Goal: Task Accomplishment & Management: Use online tool/utility

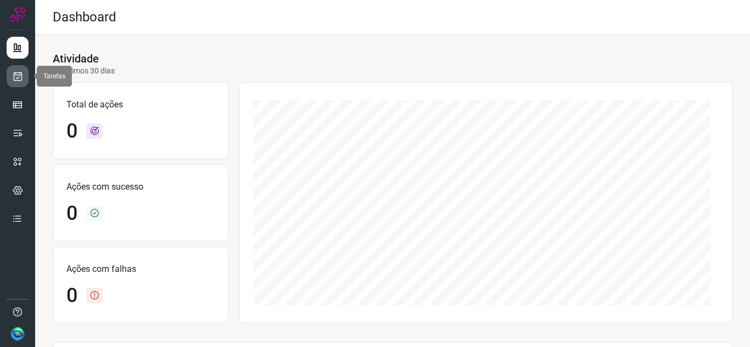
click at [18, 75] on icon at bounding box center [18, 76] width 12 height 11
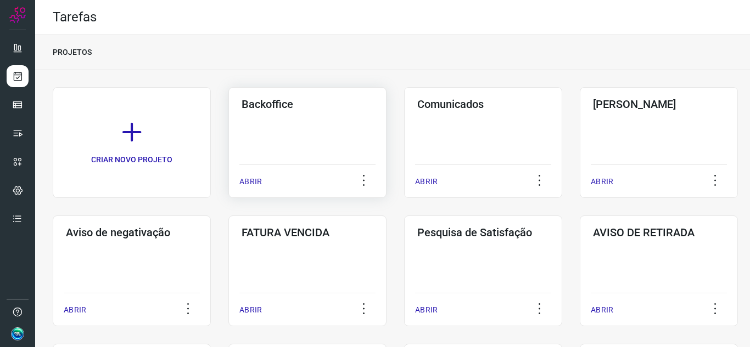
click at [326, 140] on div "Backoffice ABRIR" at bounding box center [307, 142] width 158 height 111
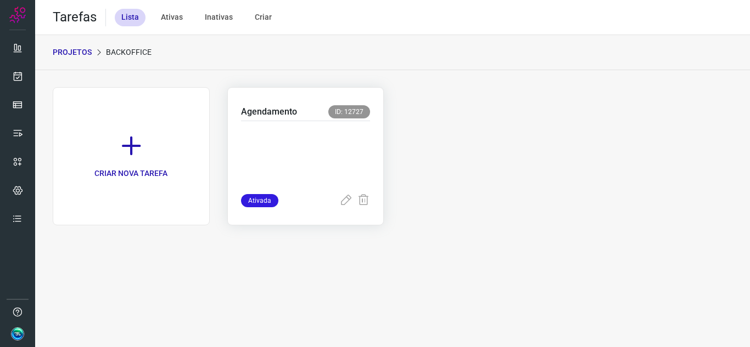
click at [276, 198] on span "Ativada" at bounding box center [259, 200] width 37 height 13
click at [309, 108] on div "Agendamento ID: 12727" at bounding box center [306, 113] width 130 height 16
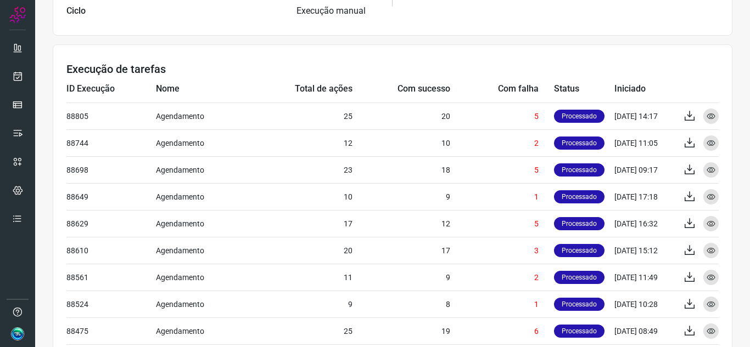
scroll to position [384, 0]
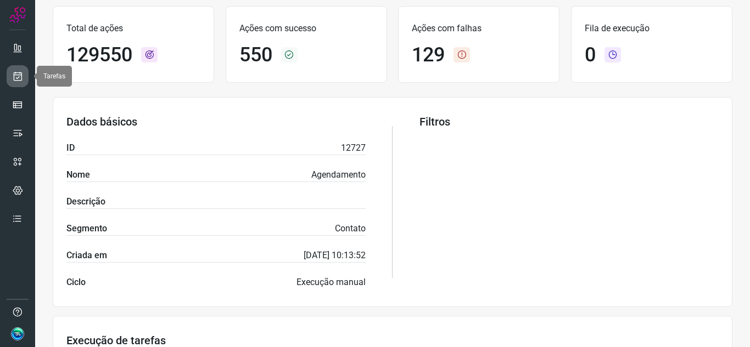
click at [18, 69] on link at bounding box center [18, 76] width 22 height 22
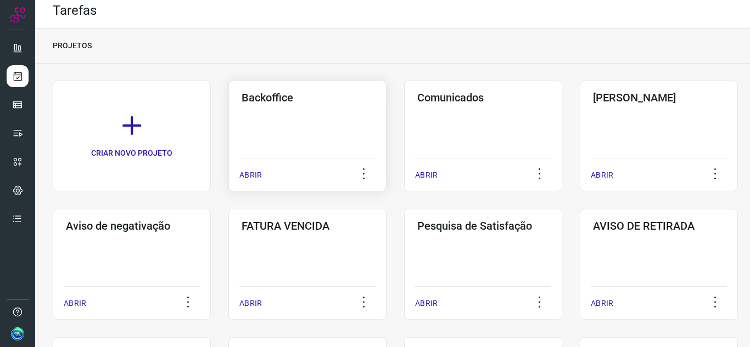
click at [342, 125] on div "Backoffice ABRIR" at bounding box center [307, 136] width 158 height 111
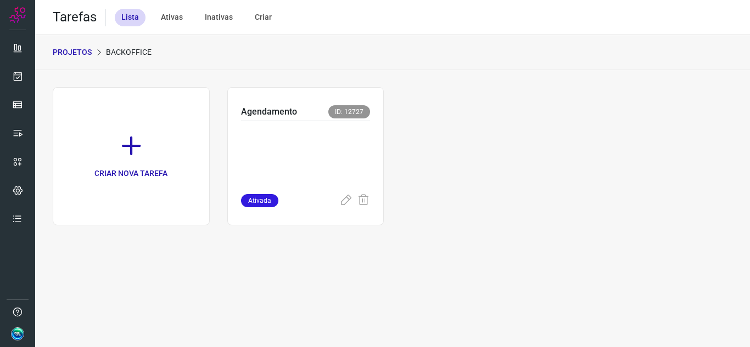
click at [346, 113] on span "ID: 12727" at bounding box center [349, 111] width 42 height 13
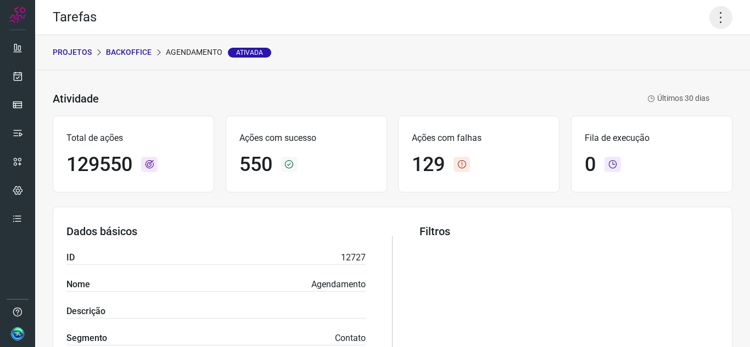
click at [717, 24] on icon at bounding box center [720, 17] width 23 height 23
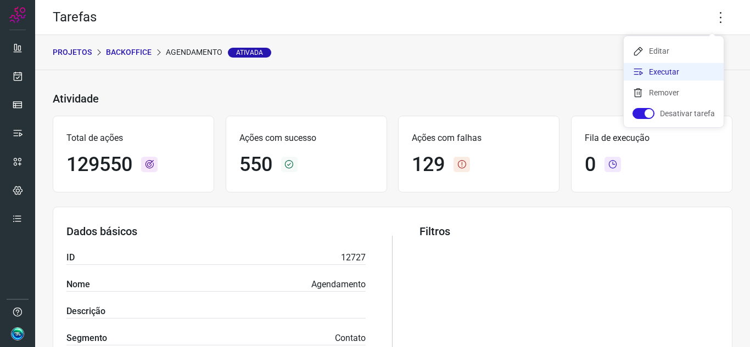
click at [686, 72] on li "Executar" at bounding box center [673, 72] width 100 height 18
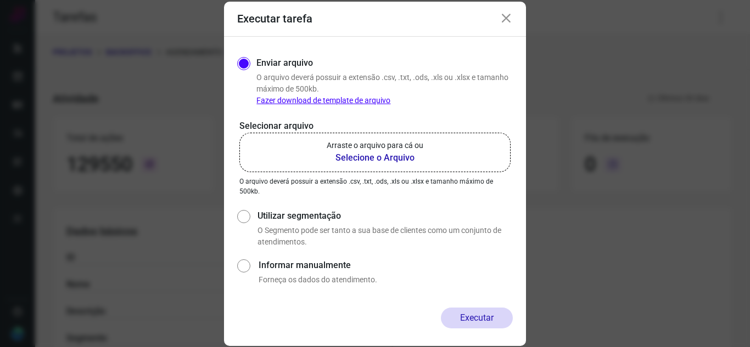
click at [347, 156] on b "Selecione o Arquivo" at bounding box center [375, 157] width 97 height 13
click at [0, 0] on input "Arraste o arquivo para cá ou Selecione o Arquivo" at bounding box center [0, 0] width 0 height 0
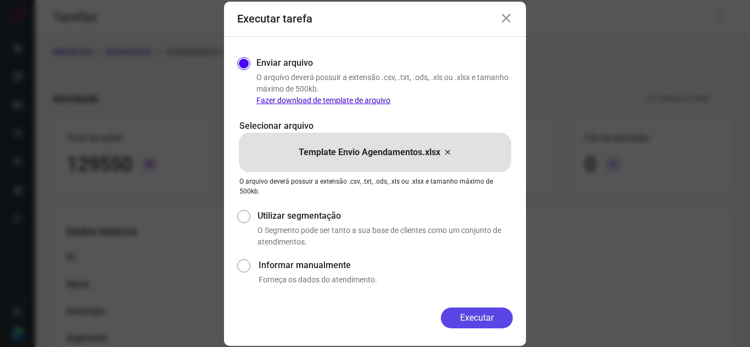
click at [485, 321] on button "Executar" at bounding box center [477, 318] width 72 height 21
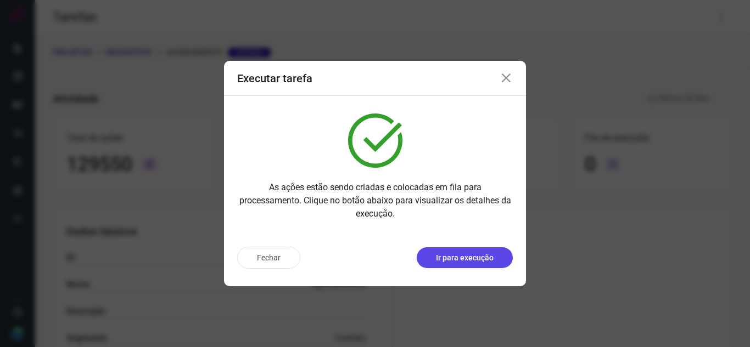
click at [473, 250] on button "Ir para execução" at bounding box center [465, 258] width 96 height 21
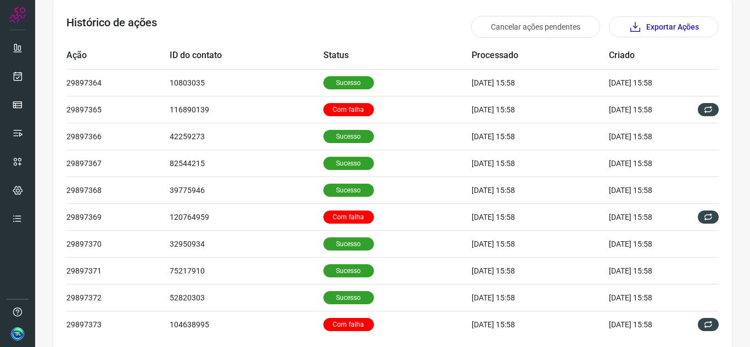
scroll to position [375, 0]
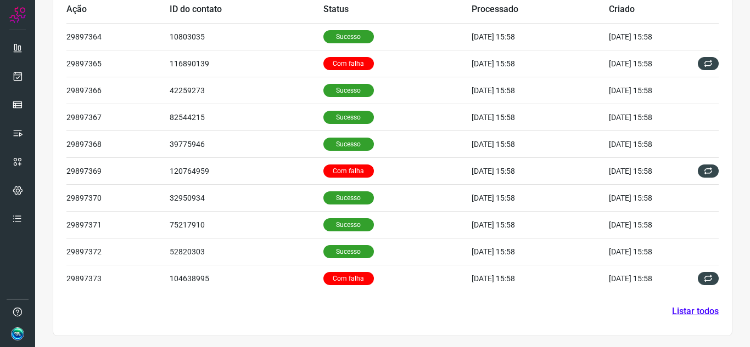
click at [681, 311] on link "Listar todos" at bounding box center [695, 311] width 47 height 13
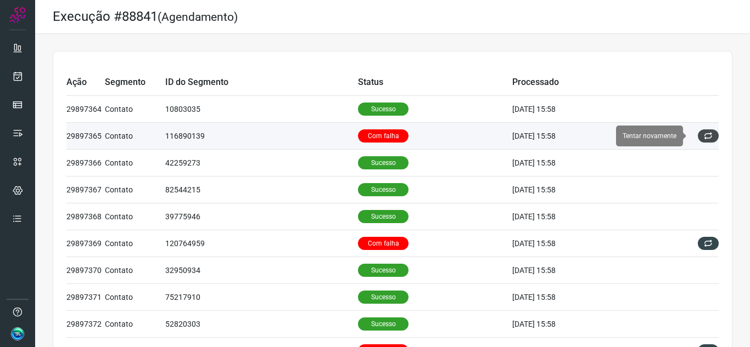
click at [704, 134] on icon at bounding box center [708, 136] width 9 height 9
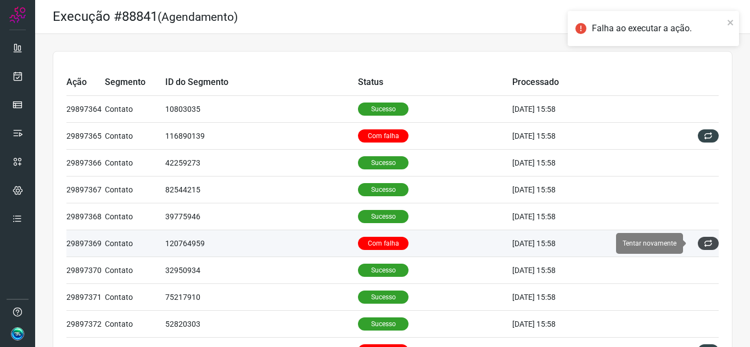
click at [704, 241] on icon at bounding box center [708, 243] width 9 height 9
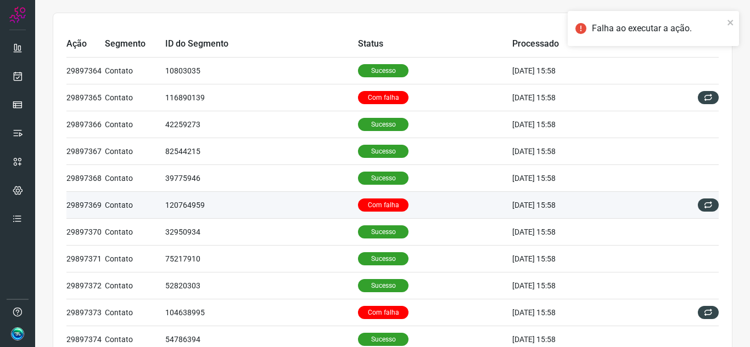
scroll to position [110, 0]
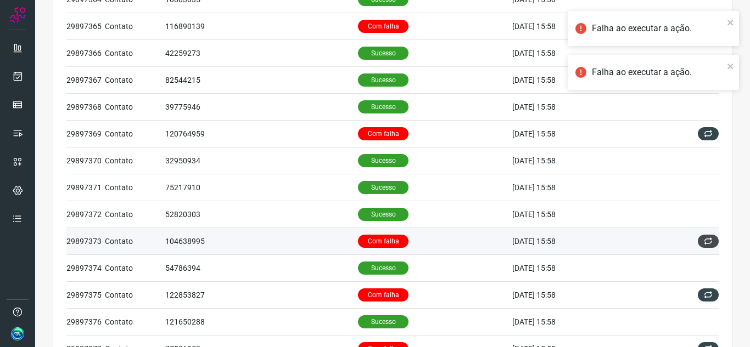
click at [704, 240] on icon at bounding box center [708, 241] width 9 height 9
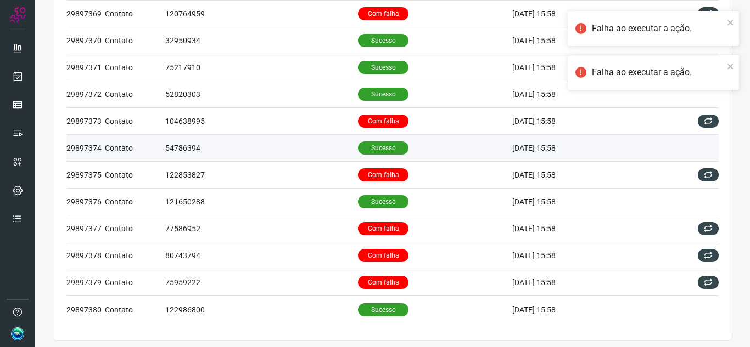
scroll to position [235, 0]
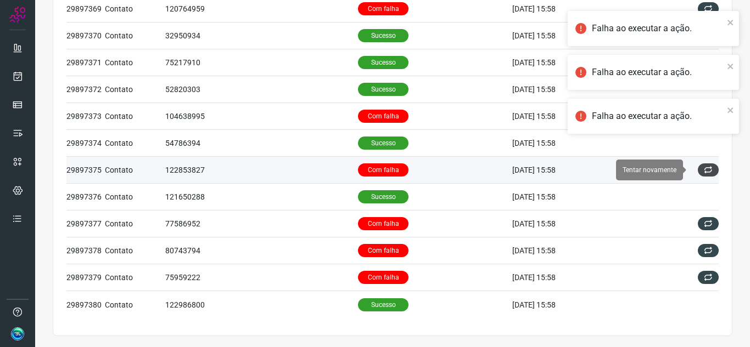
click at [704, 171] on button at bounding box center [708, 170] width 21 height 13
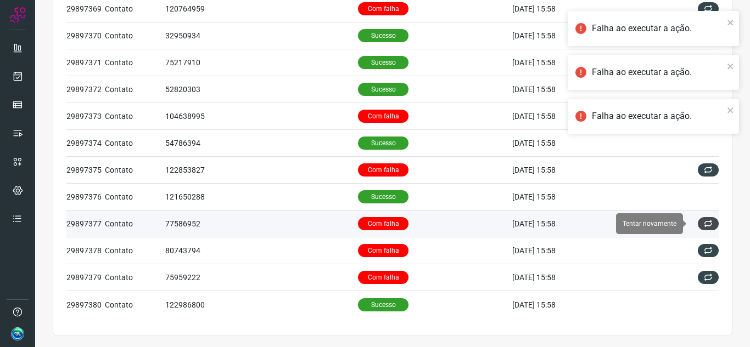
click at [704, 226] on icon at bounding box center [708, 224] width 9 height 9
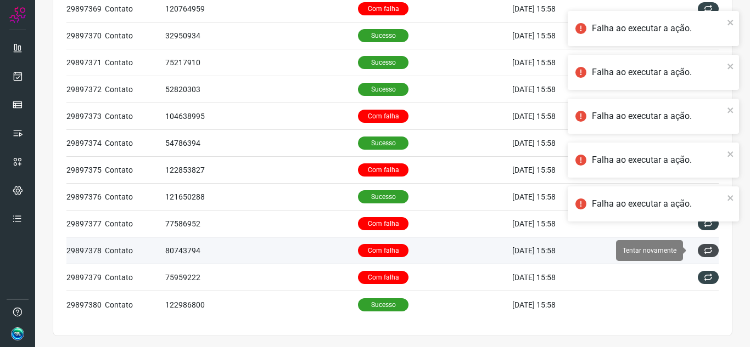
click at [704, 248] on icon at bounding box center [708, 250] width 9 height 9
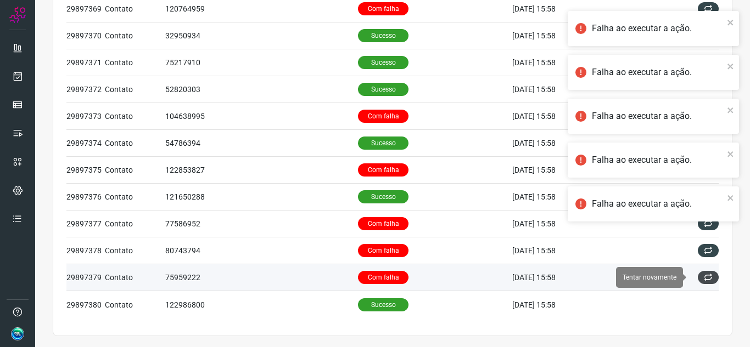
click at [704, 281] on icon at bounding box center [708, 277] width 9 height 9
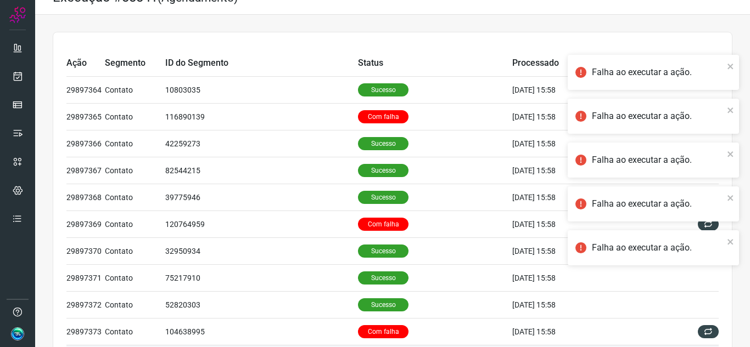
scroll to position [0, 0]
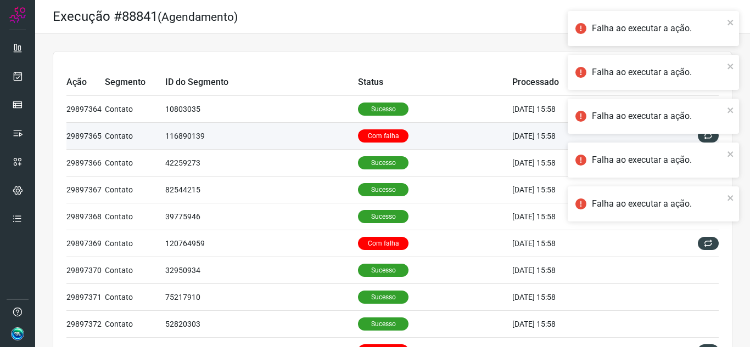
click at [407, 133] on td "Com falha" at bounding box center [435, 136] width 154 height 27
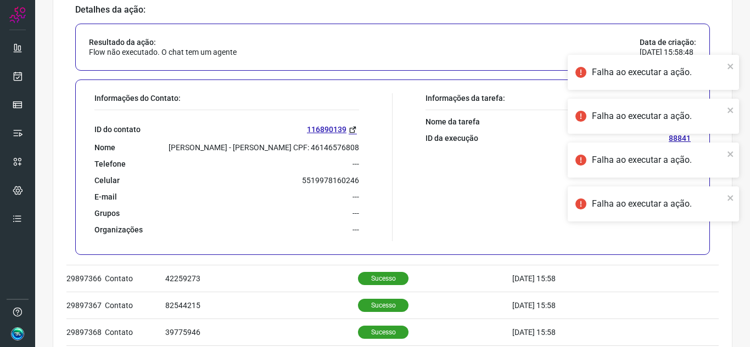
scroll to position [165, 0]
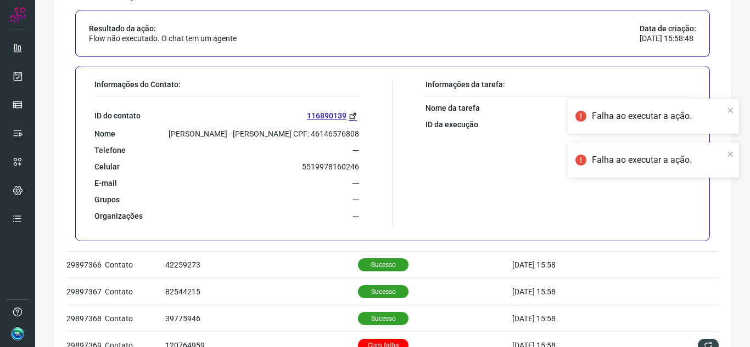
click at [318, 165] on p "5519978160246" at bounding box center [330, 167] width 57 height 10
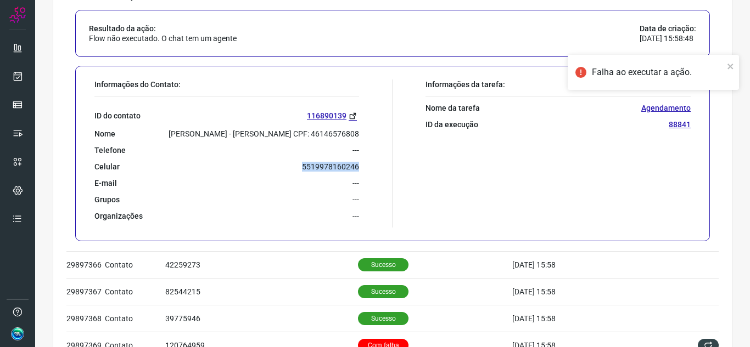
copy p "5519978160246"
click at [351, 114] on icon at bounding box center [353, 116] width 8 height 8
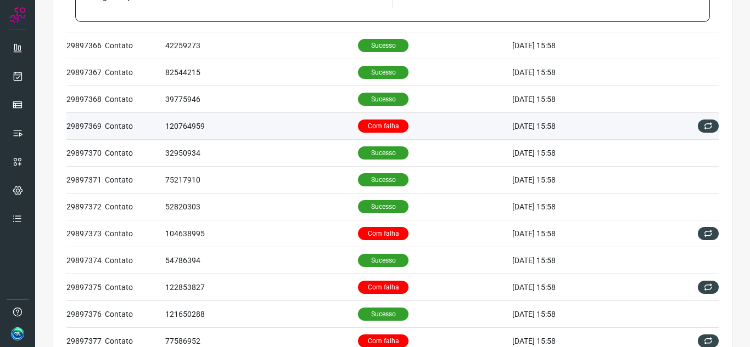
click at [395, 123] on p "Com falha" at bounding box center [383, 126] width 50 height 13
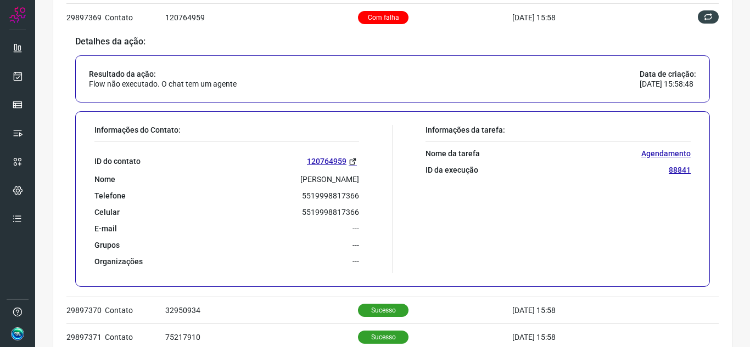
scroll to position [228, 0]
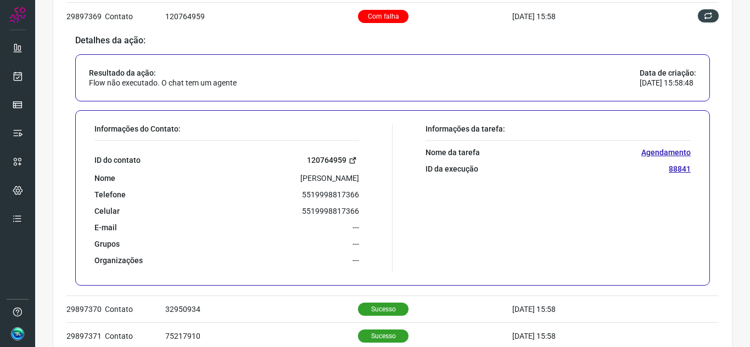
click at [350, 162] on icon at bounding box center [353, 160] width 8 height 8
click at [321, 194] on p "5519998817366" at bounding box center [330, 195] width 57 height 10
copy p "5519998817366"
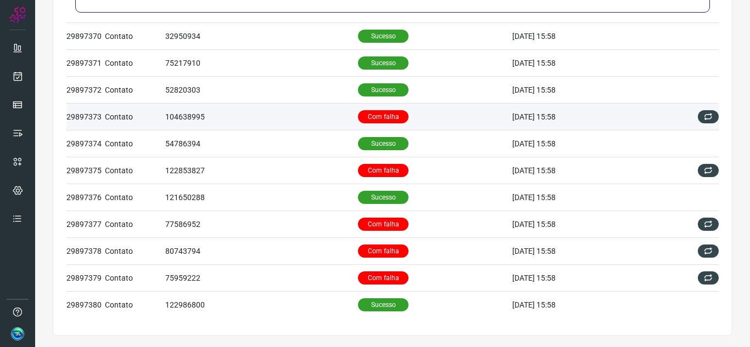
click at [425, 112] on td "Com falha" at bounding box center [435, 116] width 154 height 27
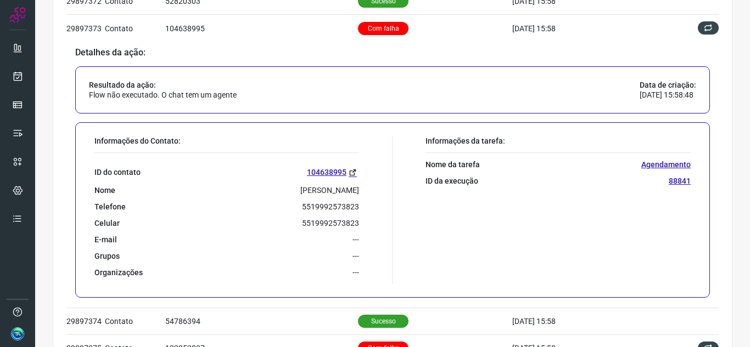
scroll to position [345, 0]
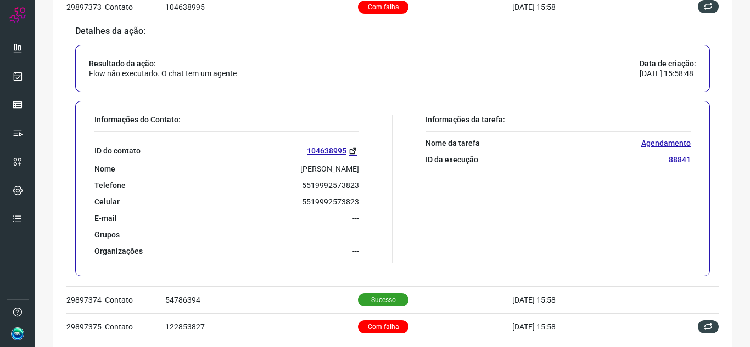
click at [329, 190] on div "ID do contato 104638995 Nome Daniela Aniceto Telefone 5519992573823 Celular 551…" at bounding box center [226, 194] width 265 height 125
click at [329, 184] on p "5519992573823" at bounding box center [330, 186] width 57 height 10
copy p "5519992573823"
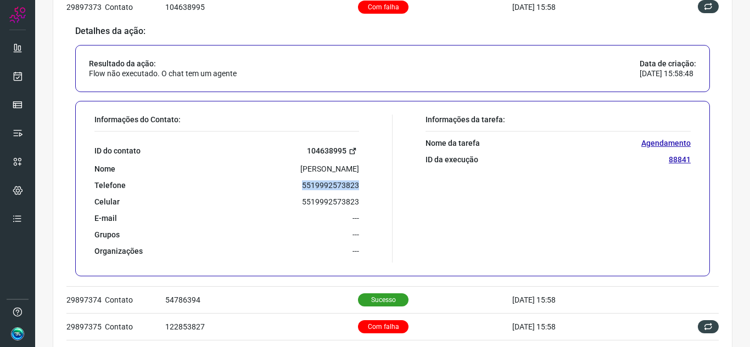
click at [349, 151] on icon at bounding box center [353, 151] width 8 height 8
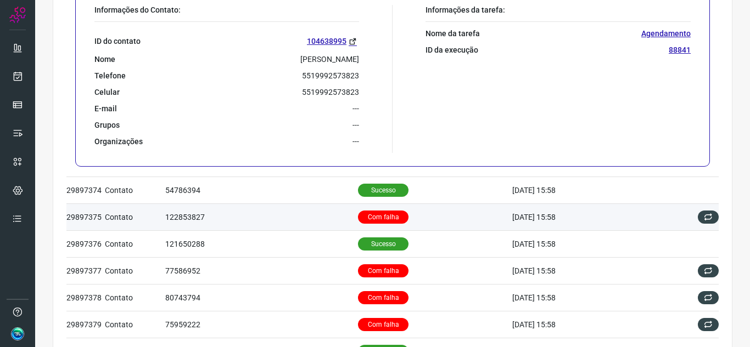
click at [404, 217] on td "Com falha" at bounding box center [435, 217] width 154 height 27
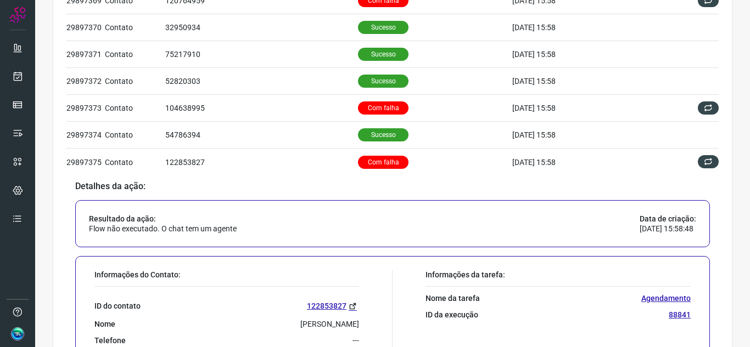
scroll to position [353, 0]
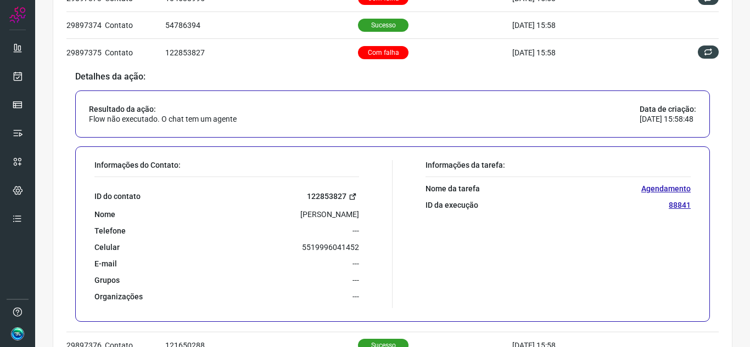
click at [352, 194] on icon at bounding box center [353, 197] width 8 height 8
click at [324, 248] on p "5519996041452" at bounding box center [330, 248] width 57 height 10
copy p "5519996041452"
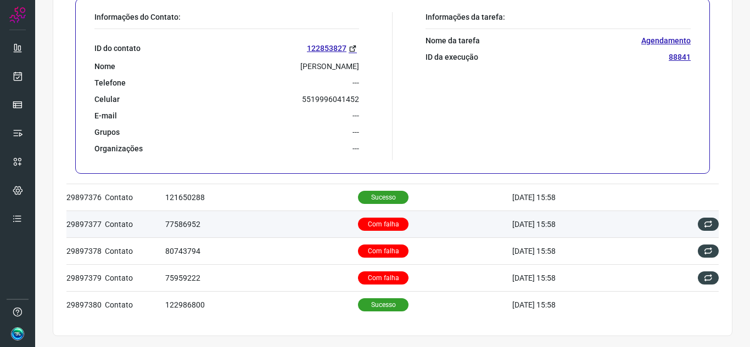
click at [432, 224] on td "Com falha" at bounding box center [435, 224] width 154 height 27
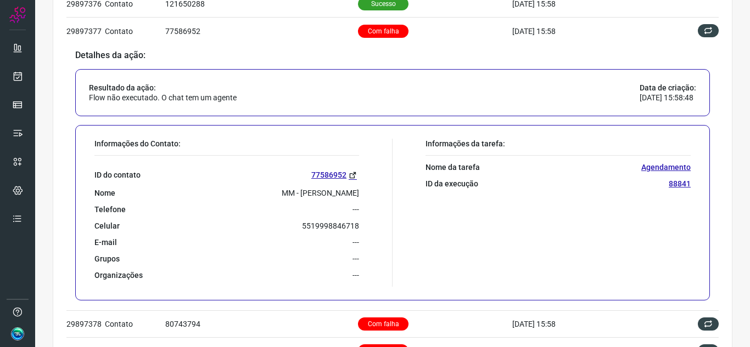
scroll to position [454, 0]
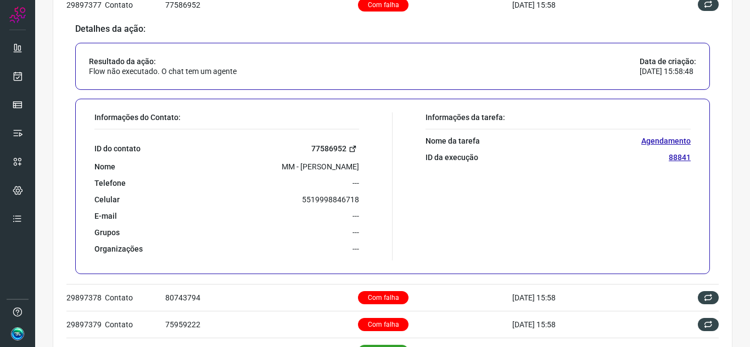
click at [351, 149] on icon at bounding box center [353, 149] width 8 height 8
click at [309, 197] on p "5519998846718" at bounding box center [330, 200] width 57 height 10
copy p "5519998846718"
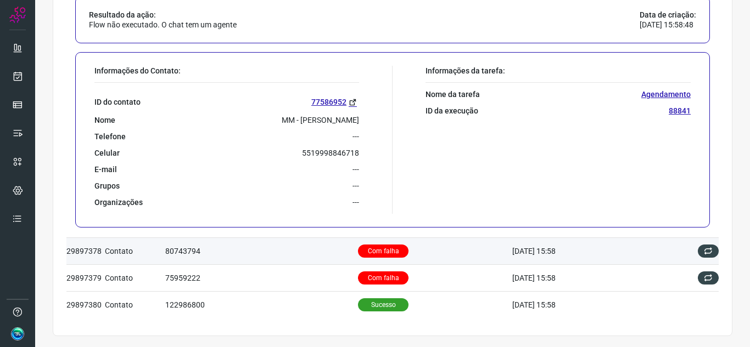
click at [429, 249] on td "Com falha" at bounding box center [435, 251] width 154 height 27
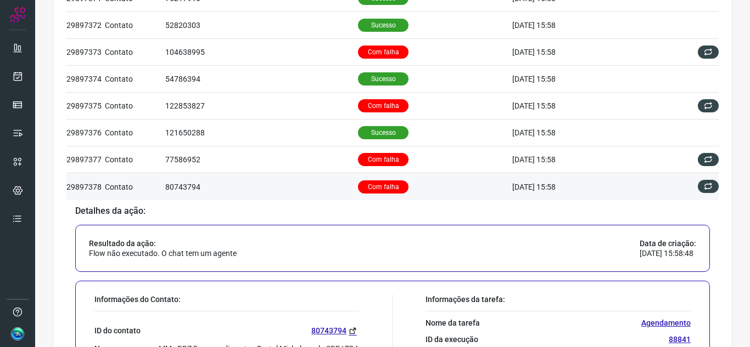
scroll to position [400, 0]
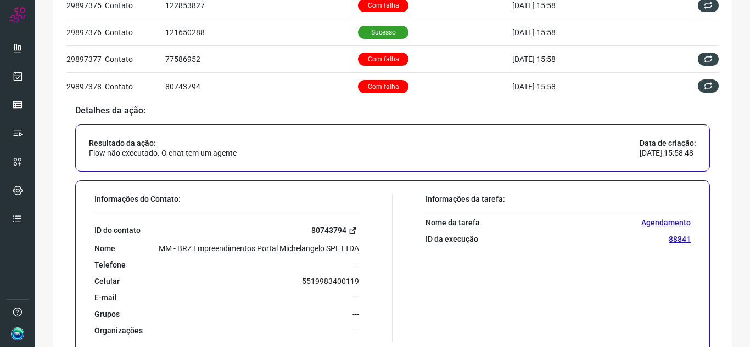
click at [349, 232] on icon at bounding box center [353, 231] width 8 height 8
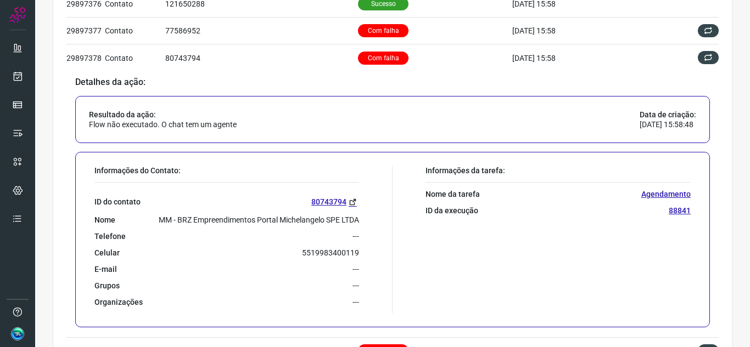
scroll to position [454, 0]
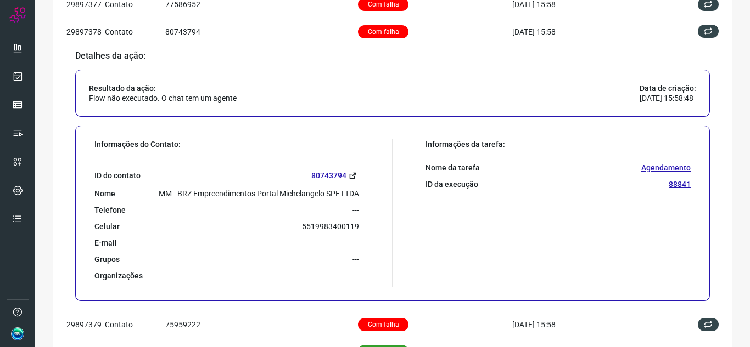
click at [338, 224] on p "5519983400119" at bounding box center [330, 227] width 57 height 10
copy p "5519983400119"
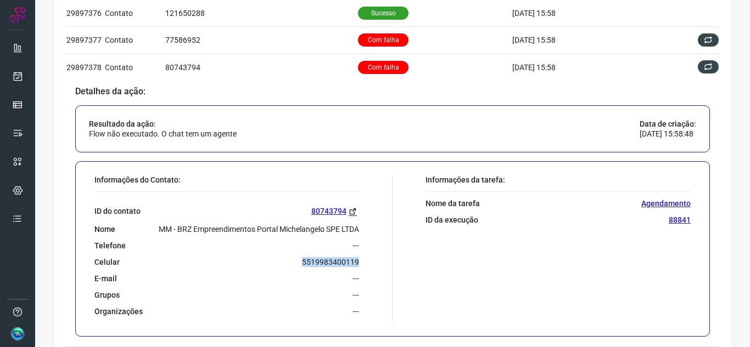
scroll to position [400, 0]
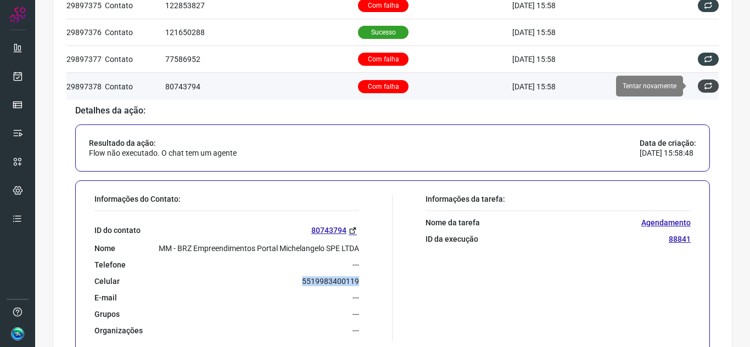
click at [700, 92] on button at bounding box center [708, 86] width 21 height 13
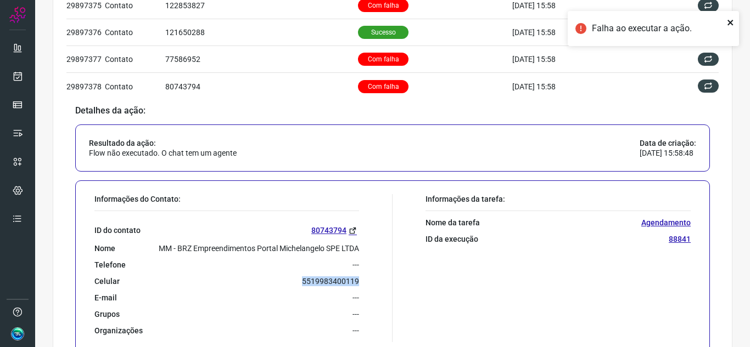
click at [732, 20] on icon "close" at bounding box center [729, 22] width 5 height 5
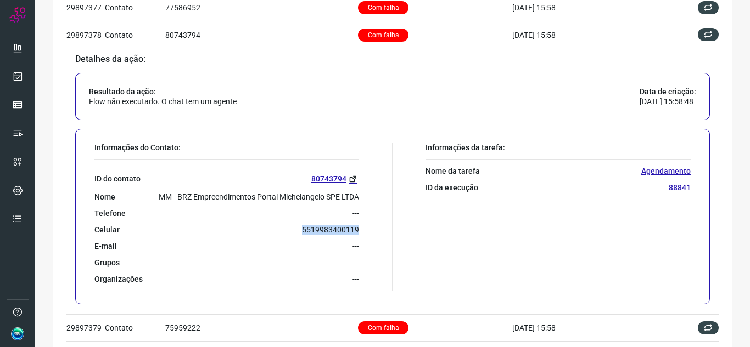
scroll to position [501, 0]
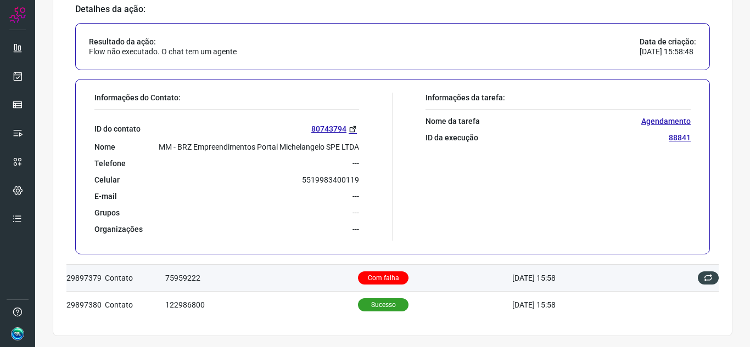
click at [418, 269] on td "Com falha" at bounding box center [435, 278] width 154 height 27
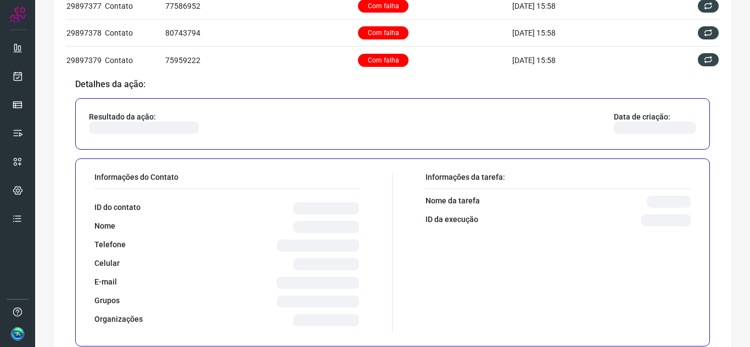
scroll to position [454, 0]
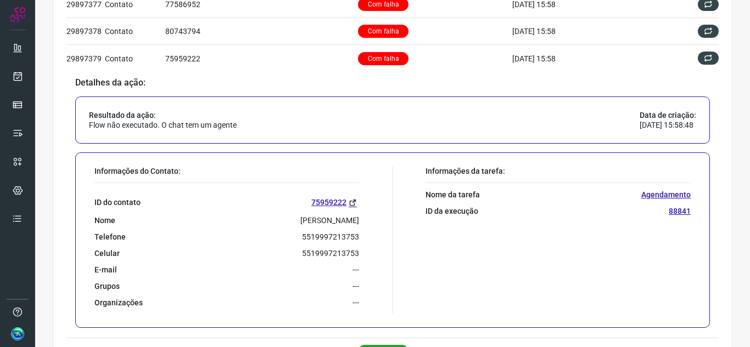
click at [328, 236] on p "5519997213753" at bounding box center [330, 237] width 57 height 10
copy p "5519997213753"
click at [349, 203] on icon at bounding box center [353, 203] width 8 height 8
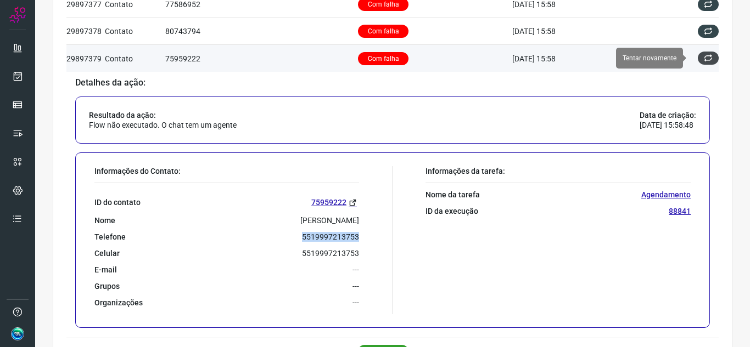
click at [704, 54] on icon at bounding box center [708, 58] width 9 height 9
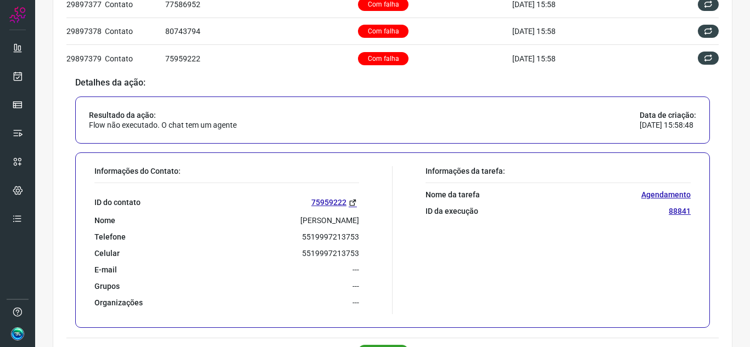
click at [432, 233] on div "Informações da tarefa: Nome da tarefa Agendamento ID da execução 88841" at bounding box center [544, 240] width 304 height 148
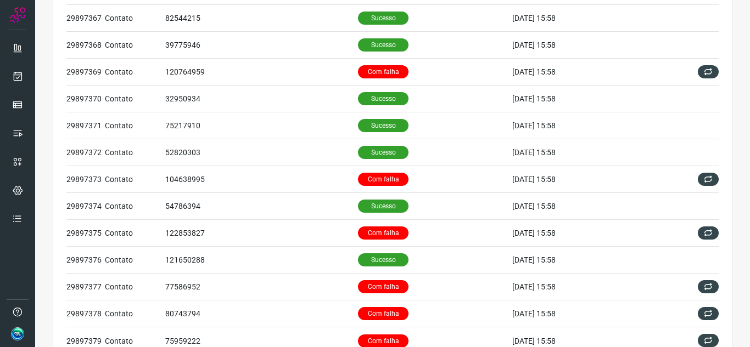
scroll to position [0, 0]
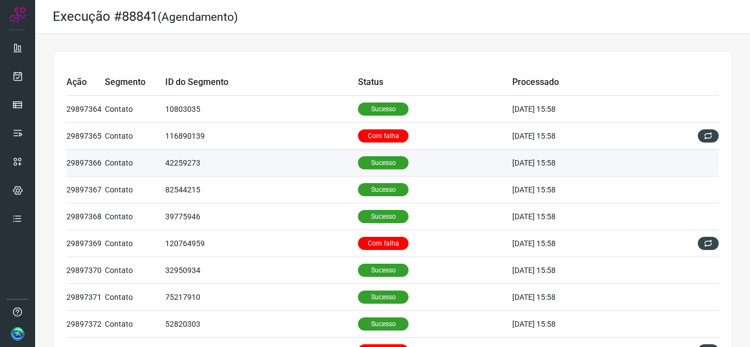
click at [624, 172] on td "15/10/25 15:58" at bounding box center [583, 163] width 143 height 27
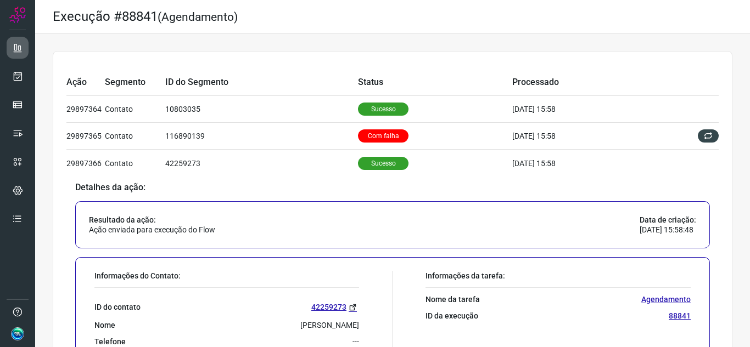
click at [19, 46] on icon at bounding box center [17, 47] width 11 height 11
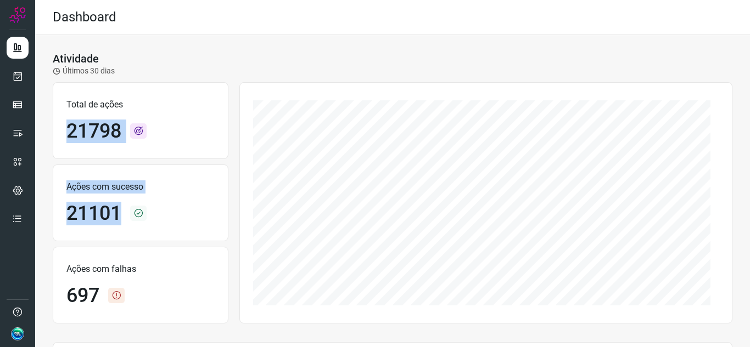
drag, startPoint x: 141, startPoint y: 212, endPoint x: 153, endPoint y: 111, distance: 101.2
click at [153, 111] on div "Total de ações 21798 Ações com sucesso 21101 Ações com falhas 697" at bounding box center [141, 203] width 176 height 252
click at [203, 224] on div "21101" at bounding box center [140, 214] width 148 height 24
drag, startPoint x: 193, startPoint y: 293, endPoint x: 96, endPoint y: 109, distance: 207.7
click at [96, 109] on div "Total de ações 21798 Ações com sucesso 21101 Ações com falhas 697" at bounding box center [141, 203] width 176 height 252
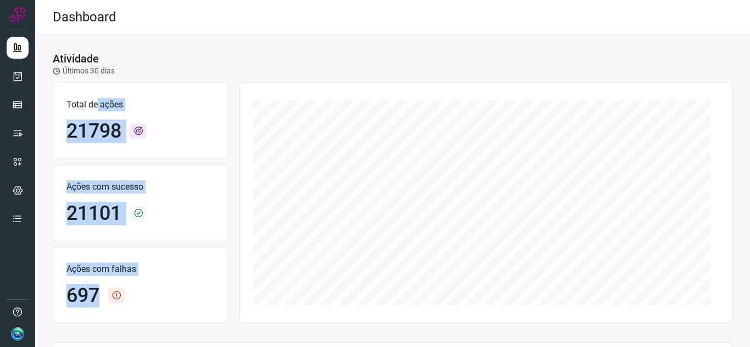
click at [137, 114] on div "Total de ações 21798" at bounding box center [141, 120] width 176 height 77
